Goal: Register for event/course

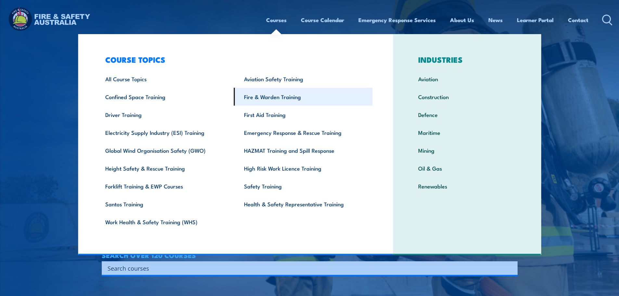
click at [282, 96] on link "Fire & Warden Training" at bounding box center [303, 97] width 139 height 18
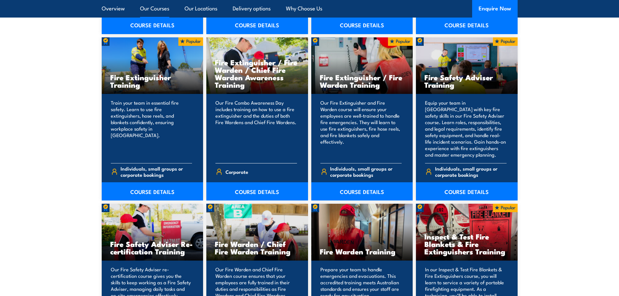
scroll to position [682, 0]
drag, startPoint x: 161, startPoint y: 191, endPoint x: 179, endPoint y: 194, distance: 17.8
click at [161, 191] on link "COURSE DETAILS" at bounding box center [153, 191] width 102 height 18
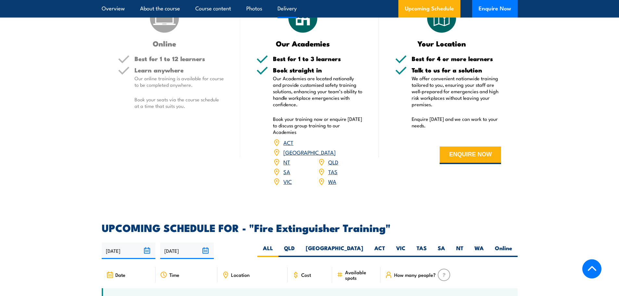
scroll to position [1007, 0]
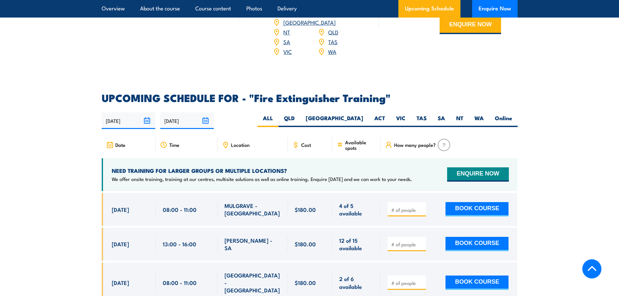
drag, startPoint x: 329, startPoint y: 110, endPoint x: 380, endPoint y: 123, distance: 52.7
click at [300, 114] on label "QLD" at bounding box center [289, 120] width 22 height 13
click at [299, 114] on input "QLD" at bounding box center [297, 116] width 4 height 4
radio input "true"
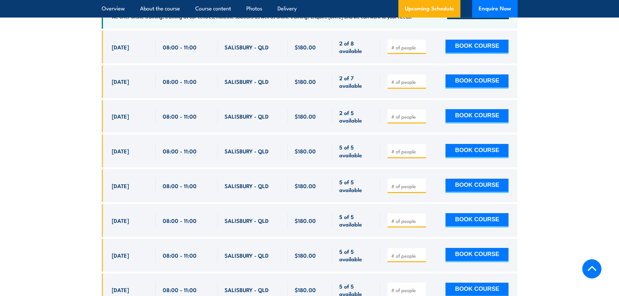
scroll to position [1155, 0]
